Goal: Obtain resource: Download file/media

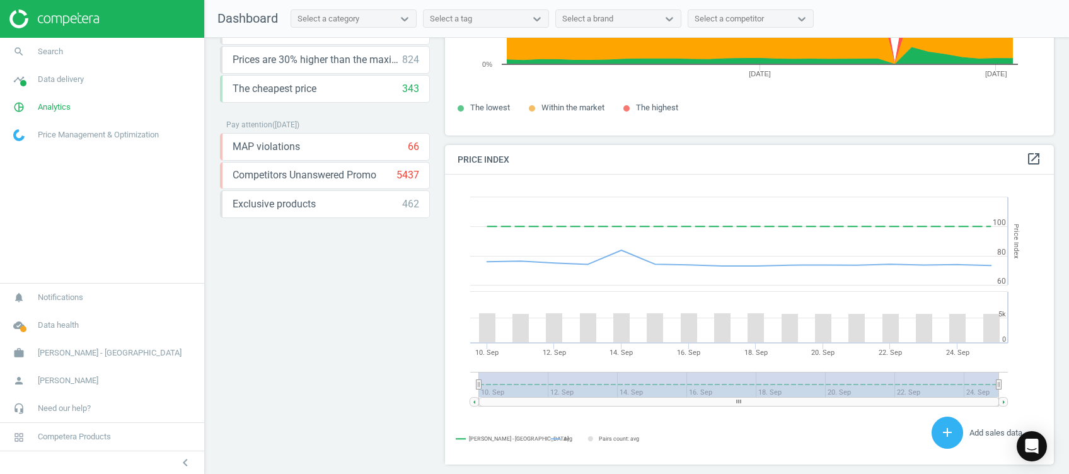
scroll to position [403, 0]
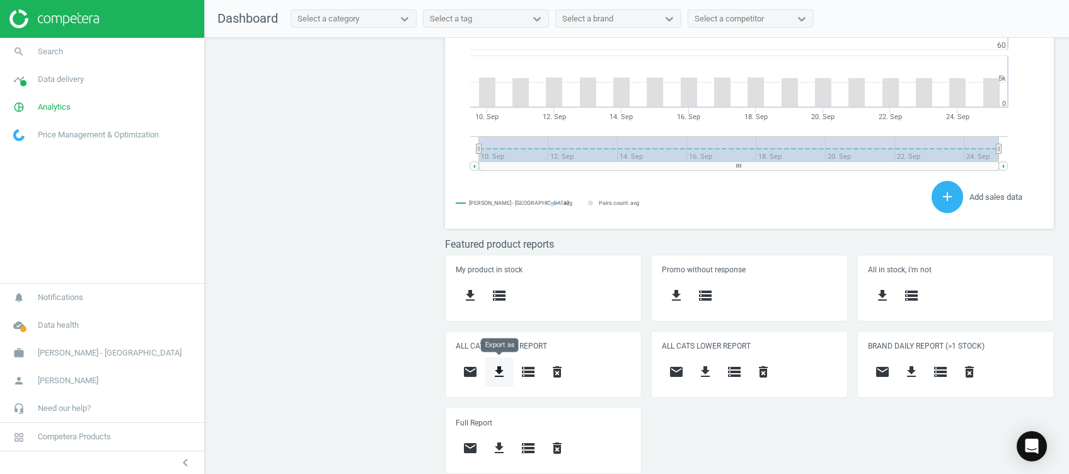
click at [504, 368] on icon "get_app" at bounding box center [499, 371] width 15 height 15
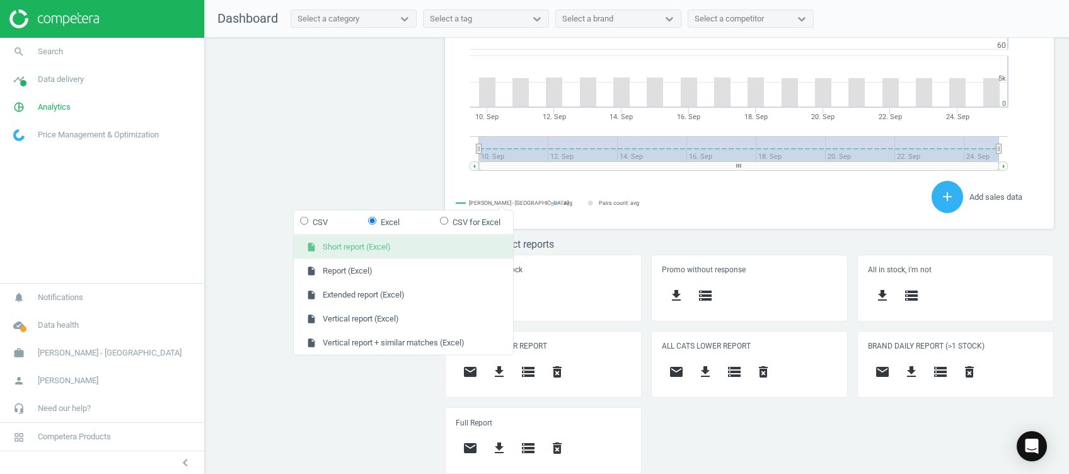
click at [396, 250] on button "insert_drive_file Short report (Excel)" at bounding box center [403, 247] width 219 height 24
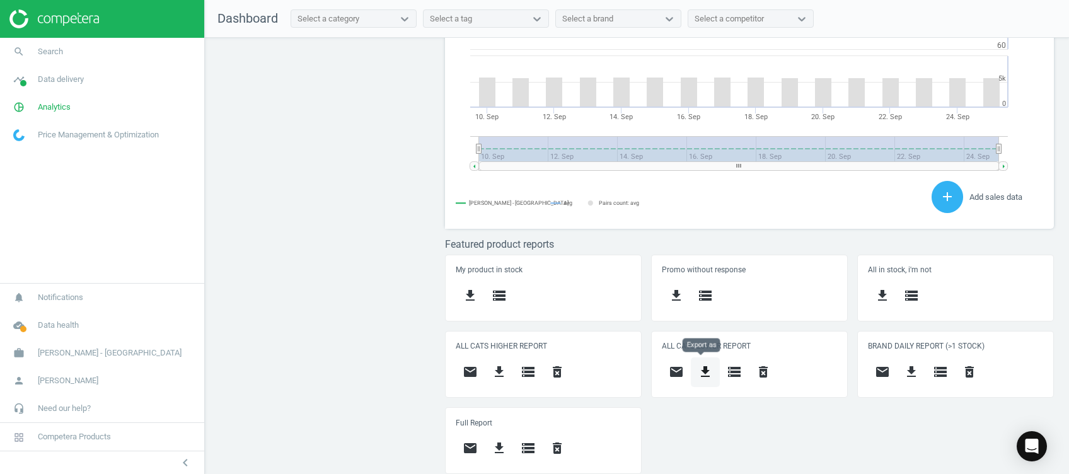
click at [700, 373] on icon "get_app" at bounding box center [705, 371] width 15 height 15
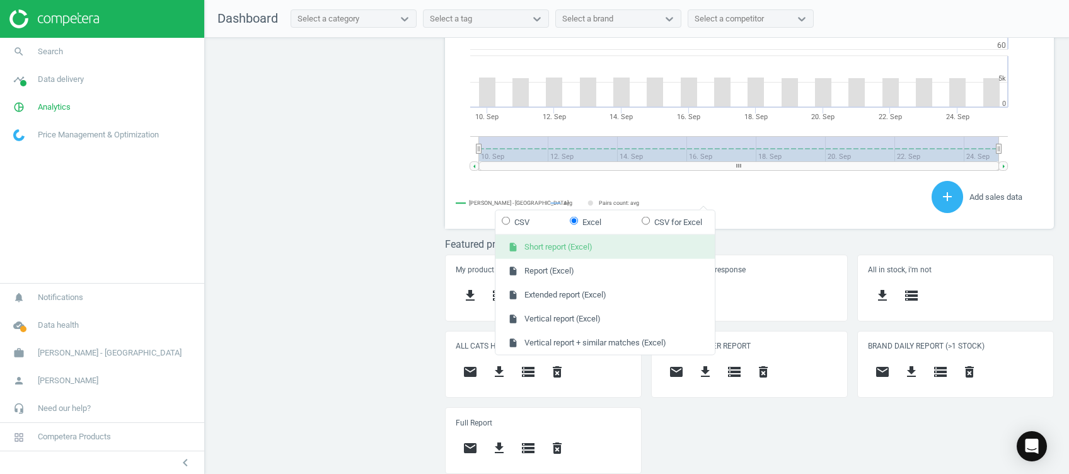
click at [589, 251] on button "insert_drive_file Short report (Excel)" at bounding box center [604, 247] width 219 height 24
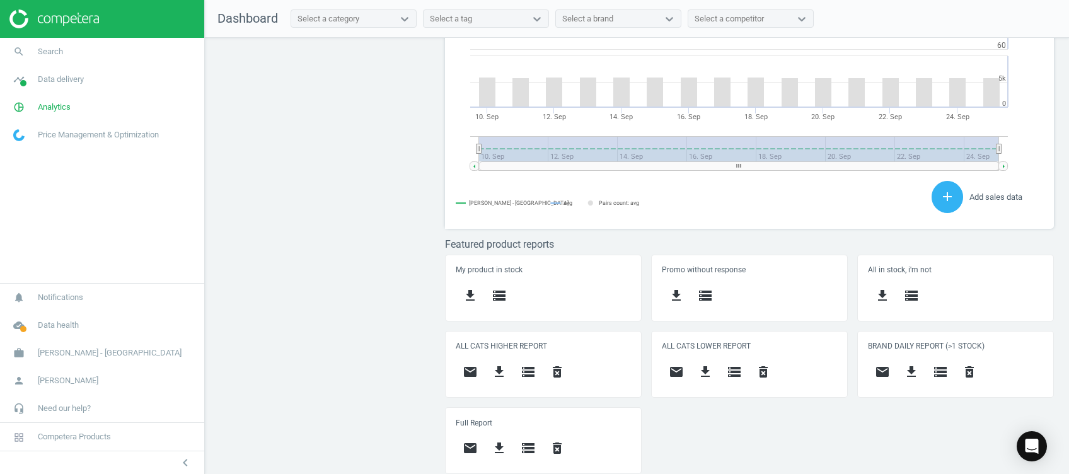
drag, startPoint x: 341, startPoint y: 125, endPoint x: 353, endPoint y: 121, distance: 12.6
click at [341, 125] on div "Price protection ( [DATE] ) Prices are 100% below min competitor 10 keyboard_ar…" at bounding box center [637, 259] width 864 height 442
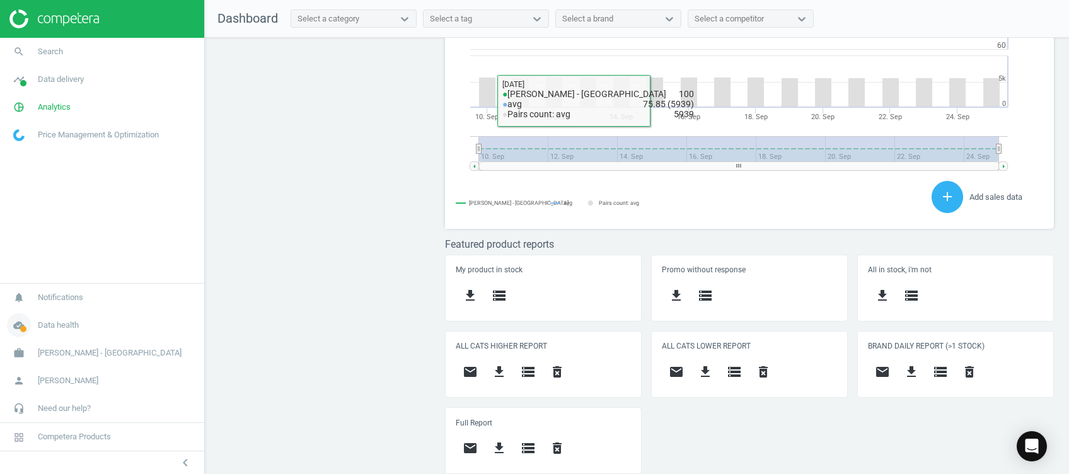
click at [23, 323] on icon "cloud_done" at bounding box center [19, 325] width 24 height 24
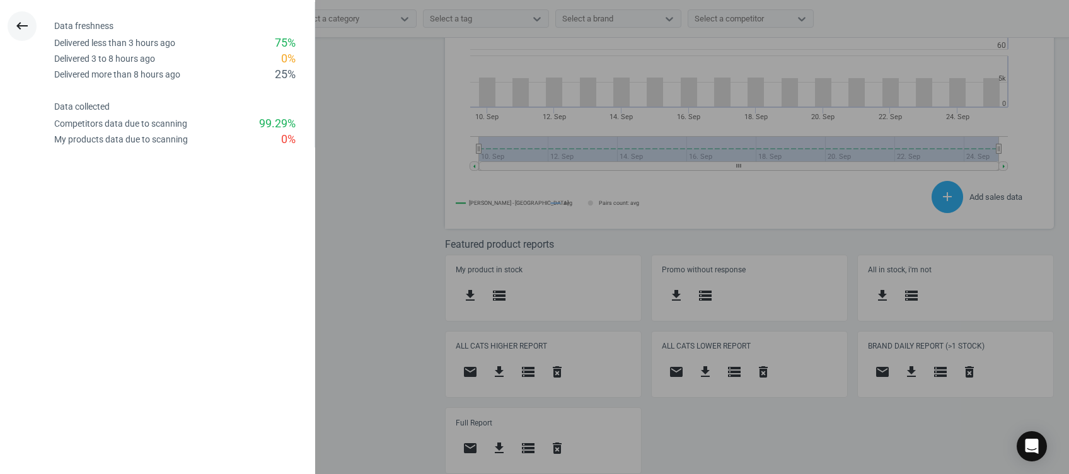
click at [24, 25] on icon "keyboard_backspace" at bounding box center [21, 25] width 15 height 15
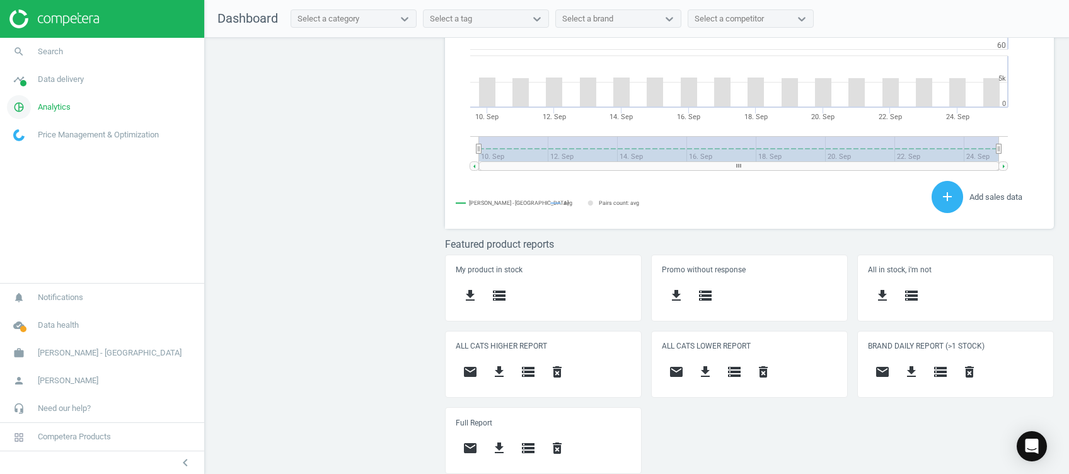
click at [25, 112] on icon "pie_chart_outlined" at bounding box center [19, 107] width 24 height 24
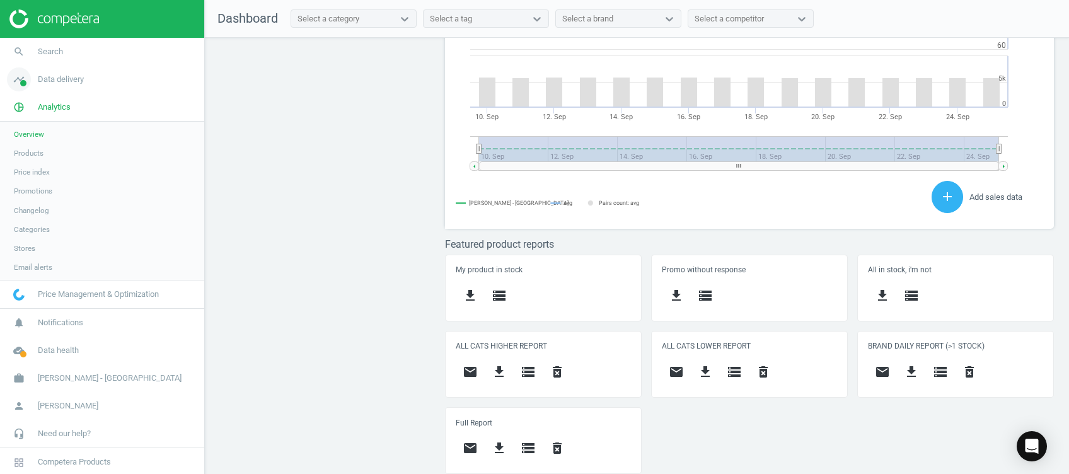
click at [24, 81] on span at bounding box center [23, 83] width 6 height 6
click at [32, 142] on span "Matches" at bounding box center [28, 144] width 28 height 10
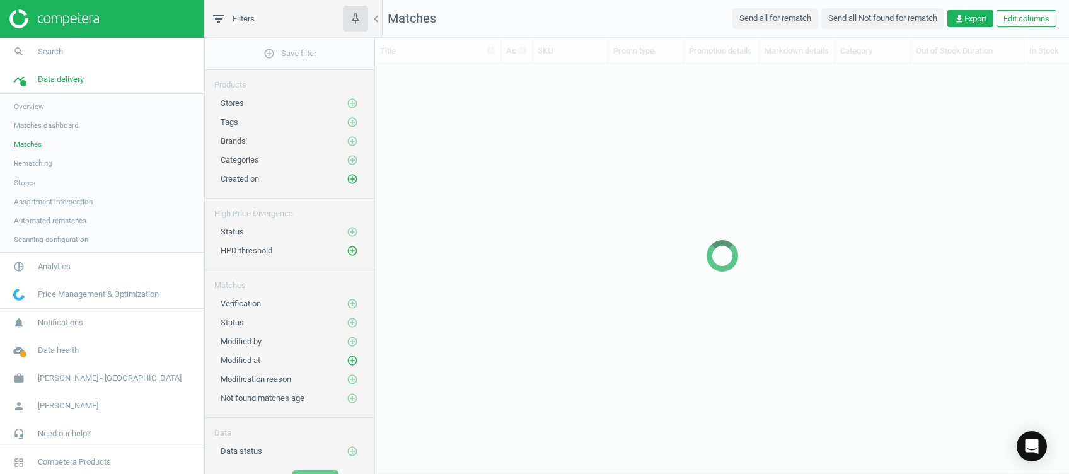
scroll to position [13, 13]
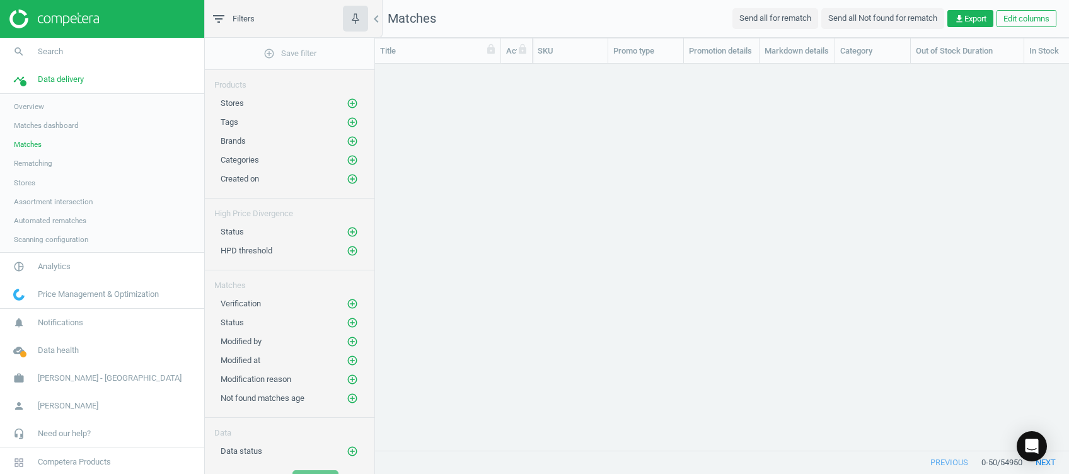
click at [21, 178] on span "Stores" at bounding box center [24, 183] width 21 height 10
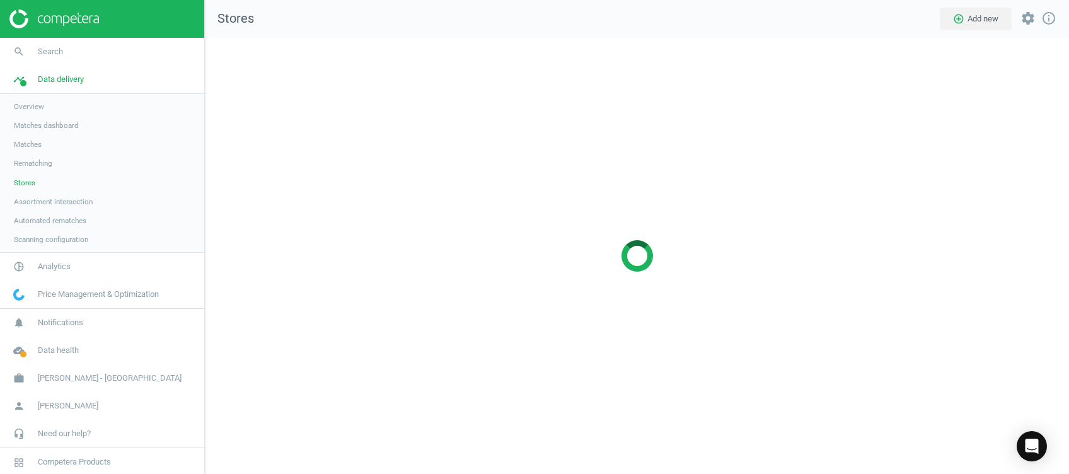
scroll to position [461, 889]
